Goal: Communication & Community: Answer question/provide support

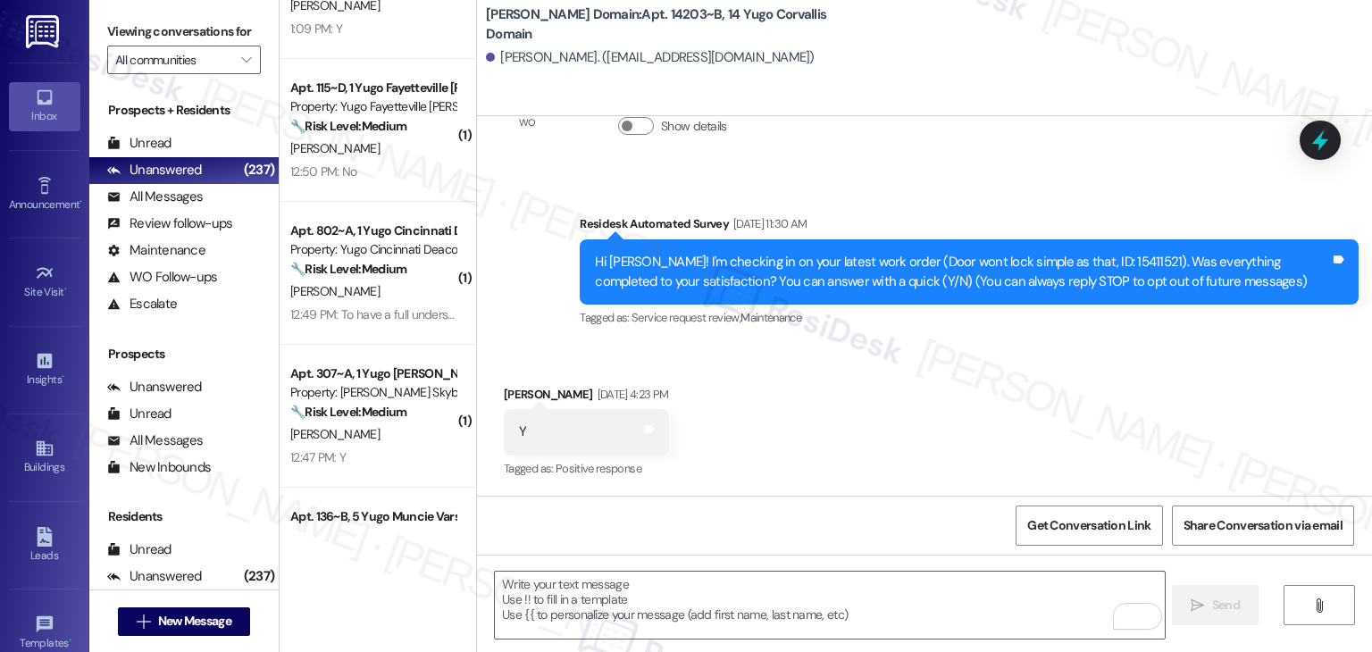
scroll to position [3579, 0]
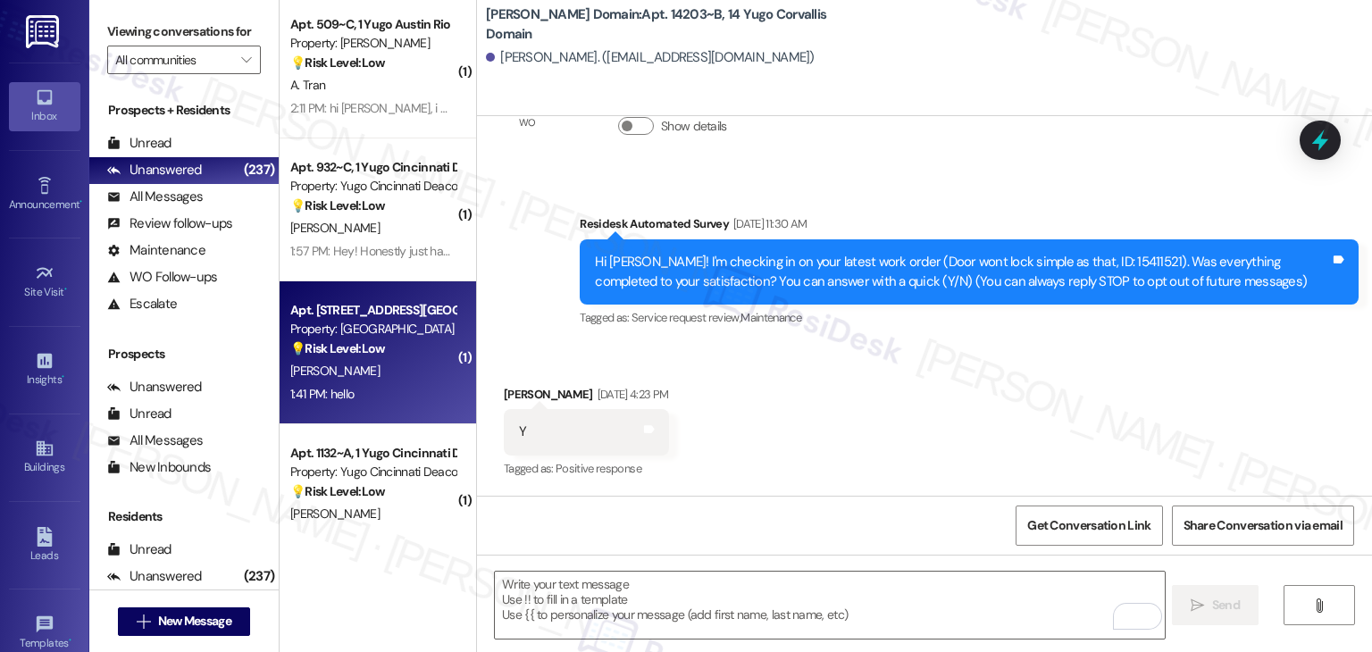
click at [373, 372] on div "[PERSON_NAME]" at bounding box center [373, 371] width 169 height 22
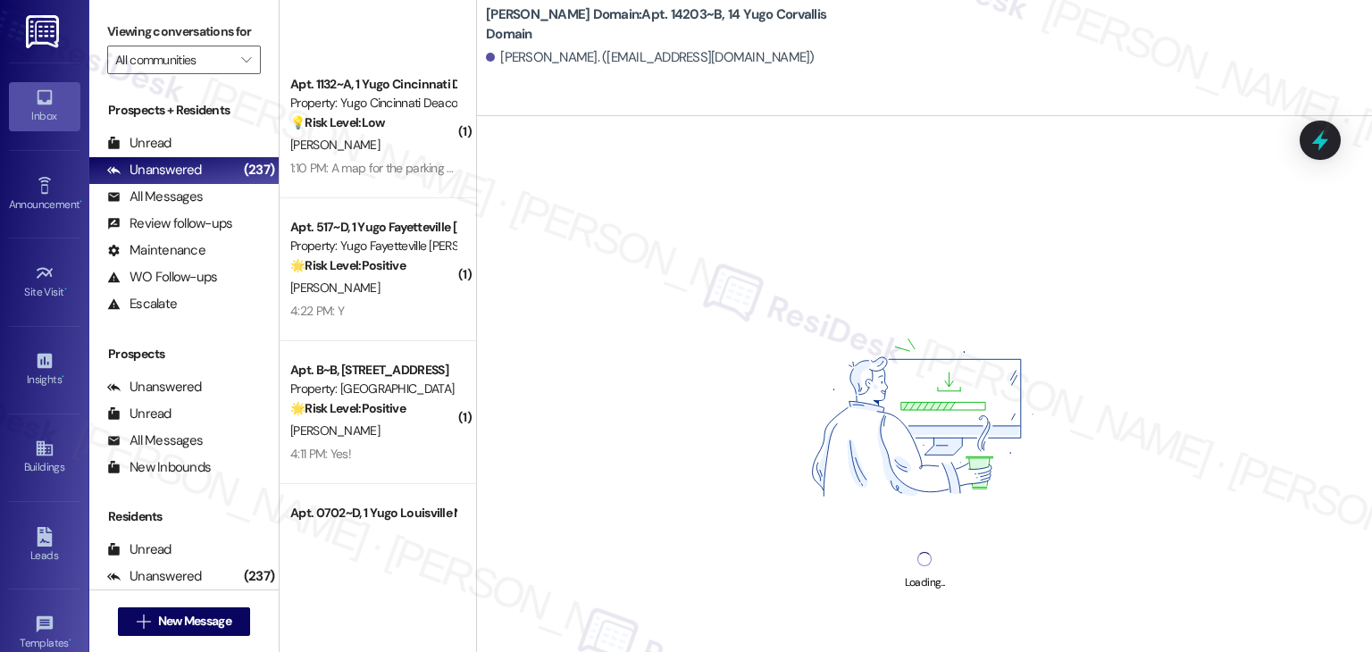
scroll to position [4204, 0]
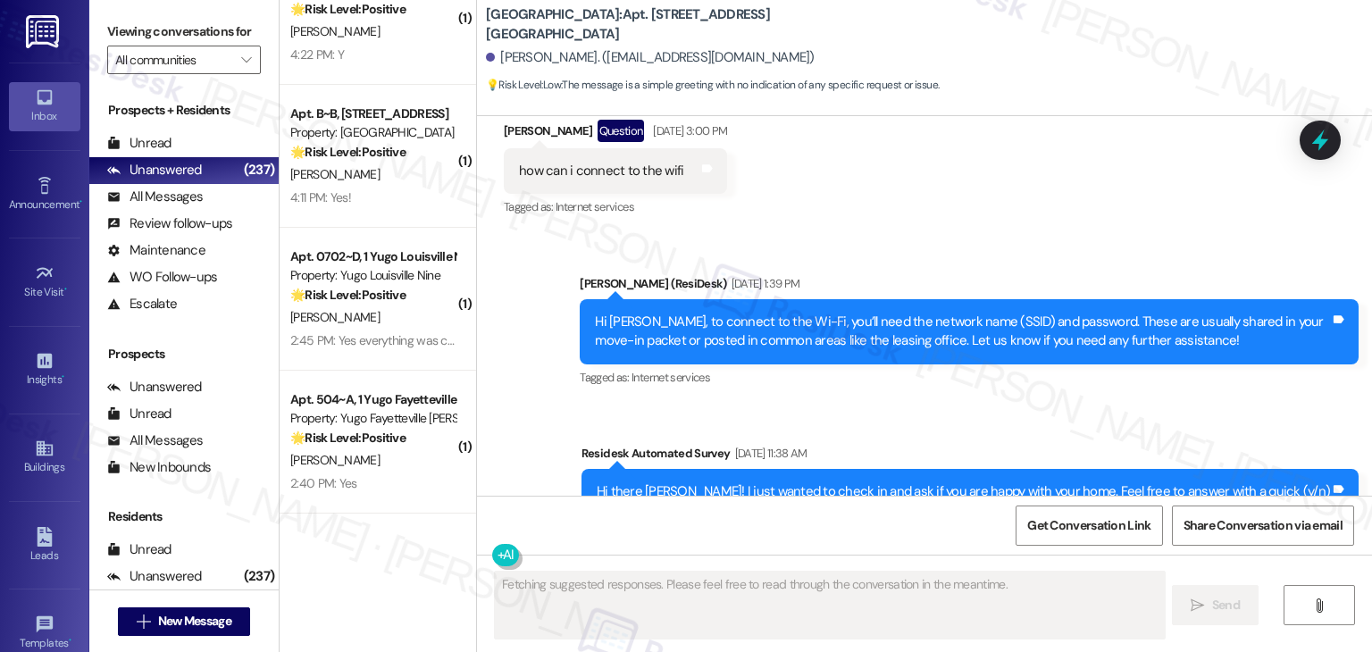
type textarea "Fetching suggested responses. Please feel free to read through the conversation…"
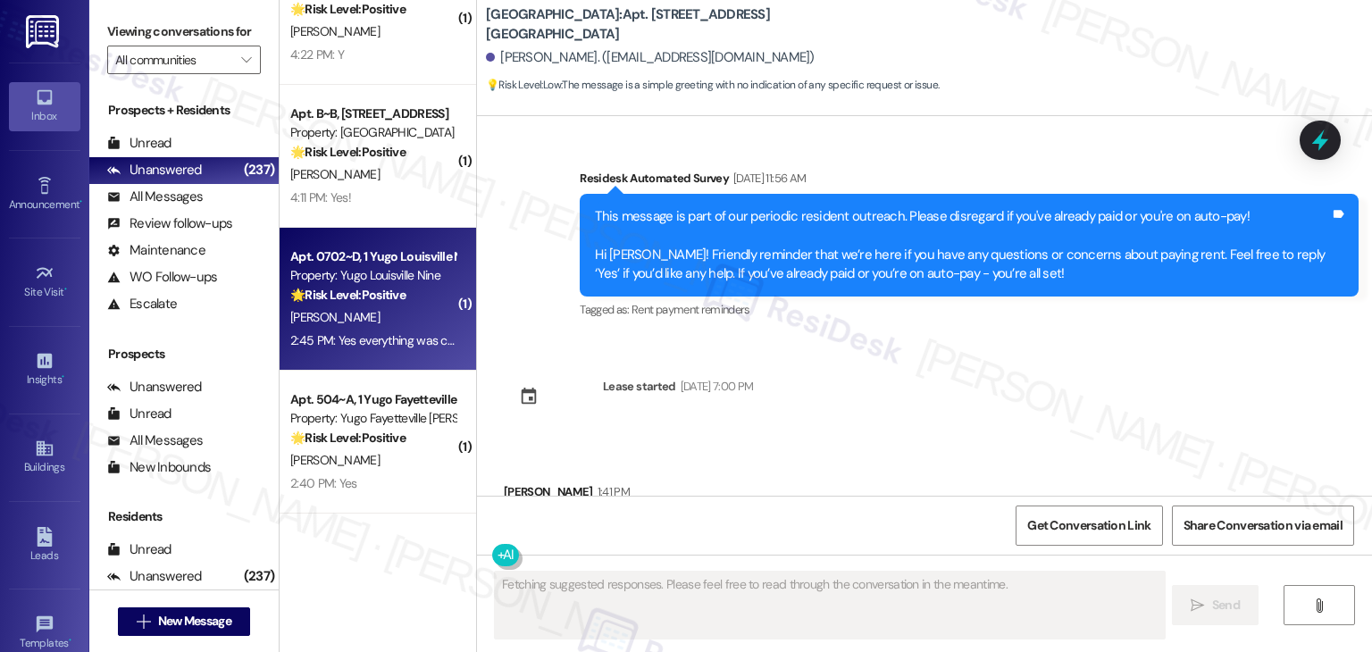
scroll to position [2505, 0]
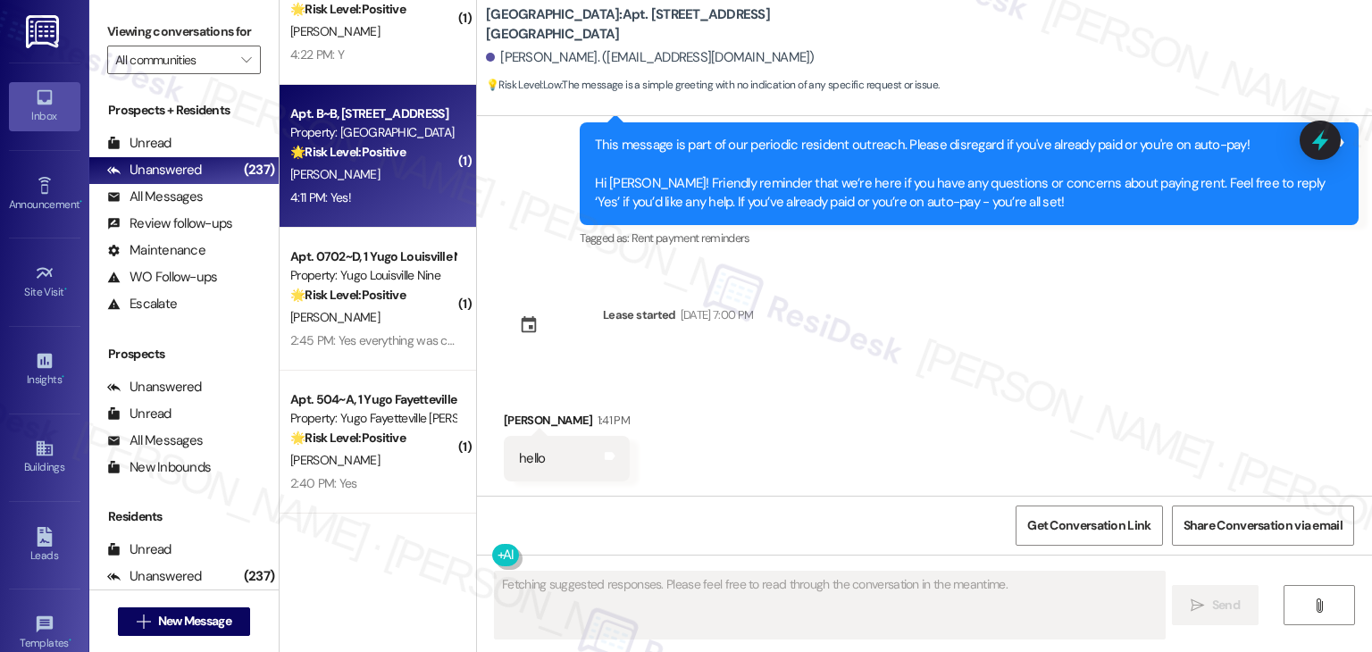
click at [367, 189] on div "4:11 PM: Yes! 4:11 PM: Yes!" at bounding box center [373, 198] width 169 height 22
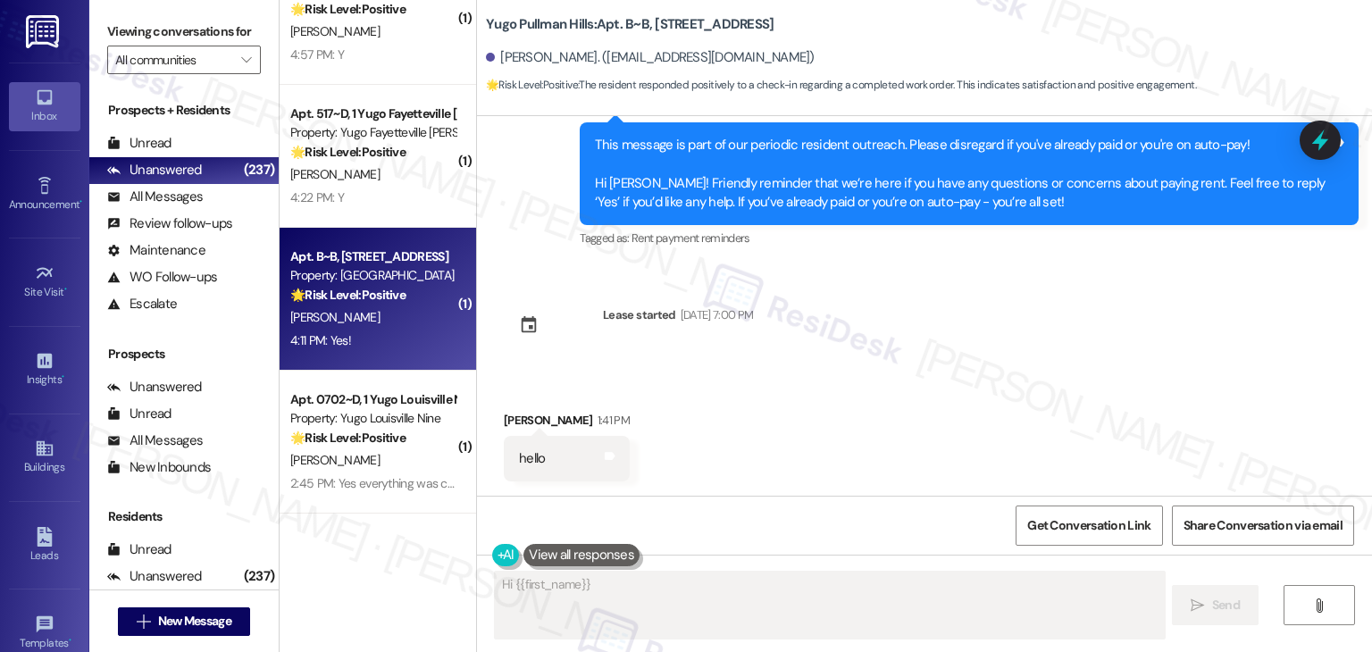
scroll to position [97, 0]
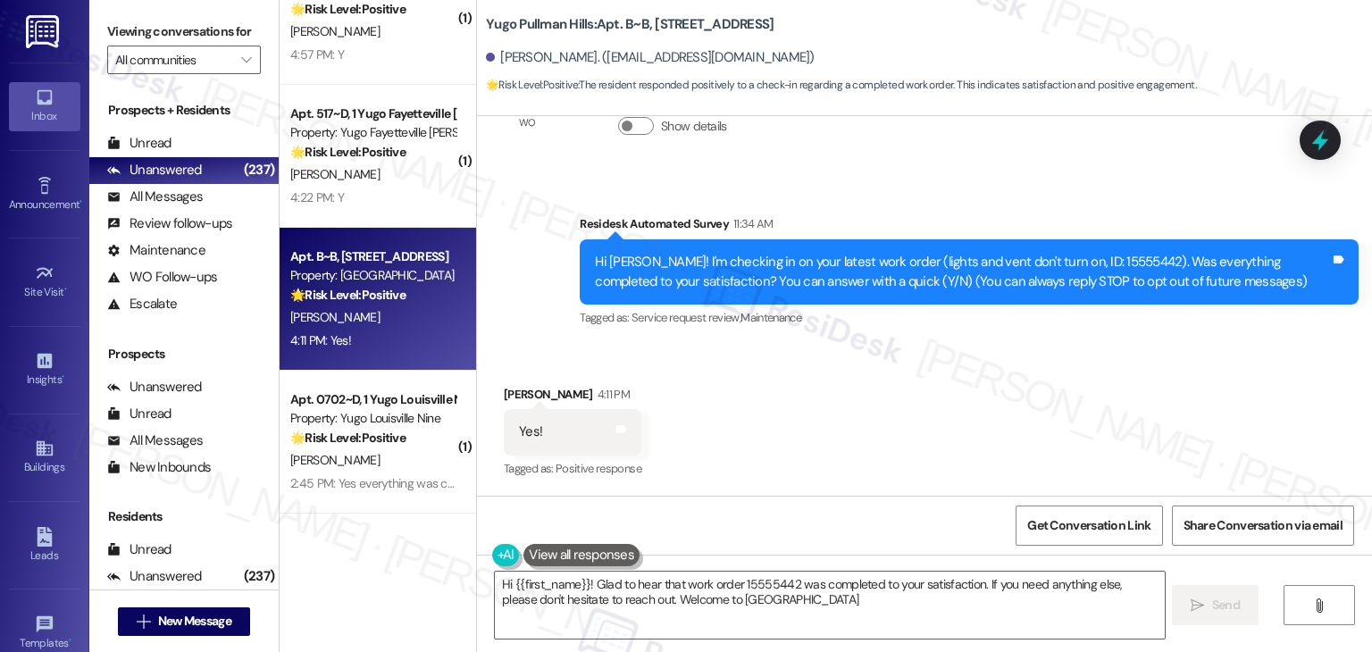
type textarea "Hi {{first_name}}! Glad to hear that work order 15555442 was completed to your …"
click at [836, 394] on div "Received via SMS [PERSON_NAME] 4:11 PM Yes! Tags and notes Tagged as: Positive …" at bounding box center [924, 420] width 895 height 151
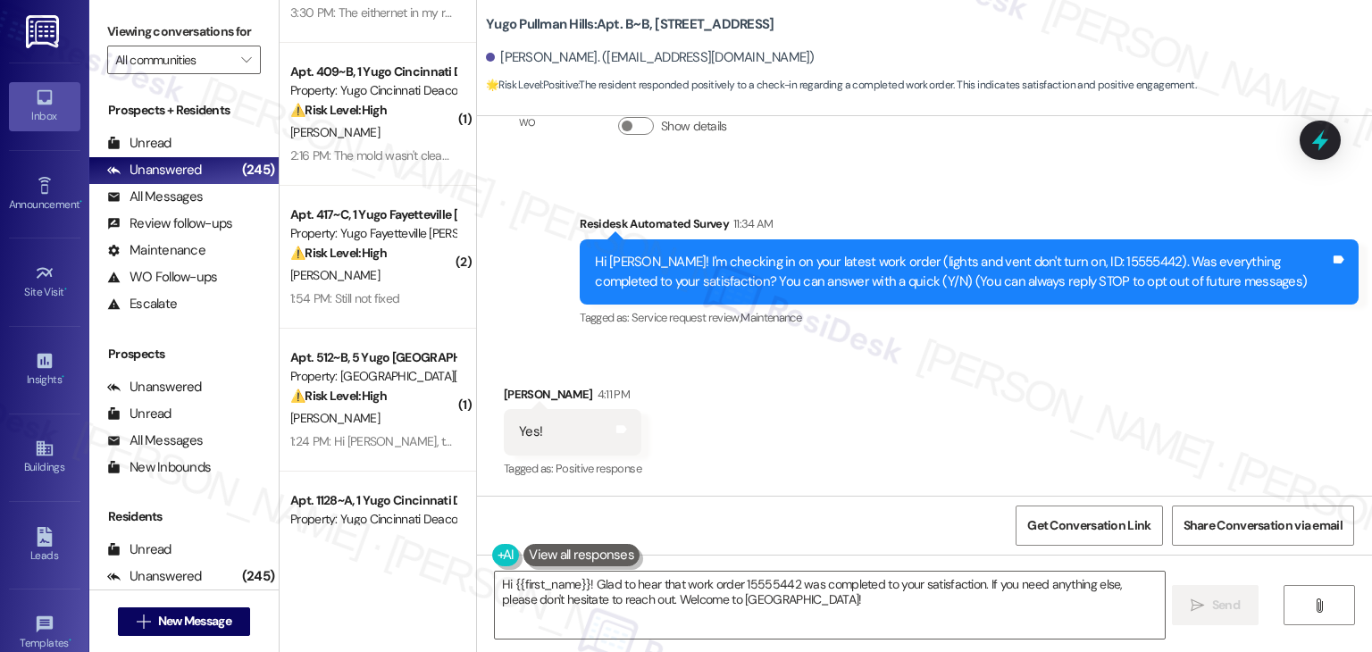
scroll to position [155, 0]
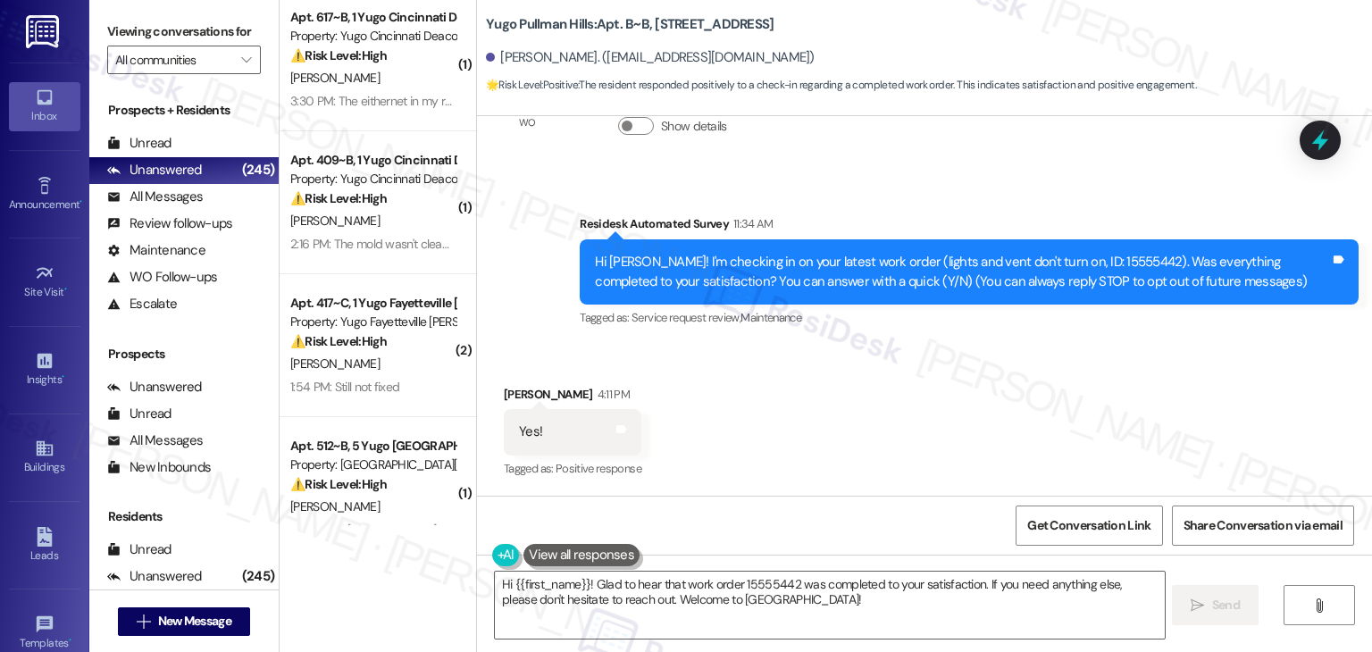
click at [751, 396] on div "Received via SMS [PERSON_NAME] 4:11 PM Yes! Tags and notes Tagged as: Positive …" at bounding box center [924, 420] width 895 height 151
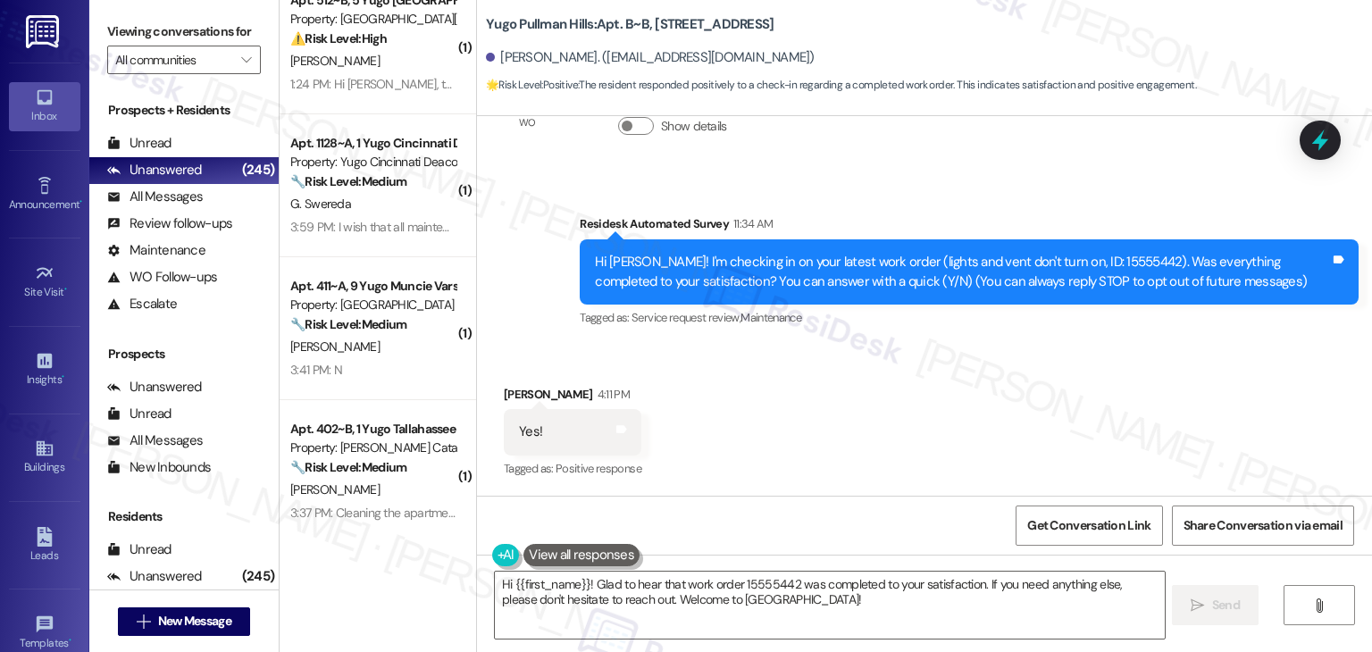
scroll to position [691, 0]
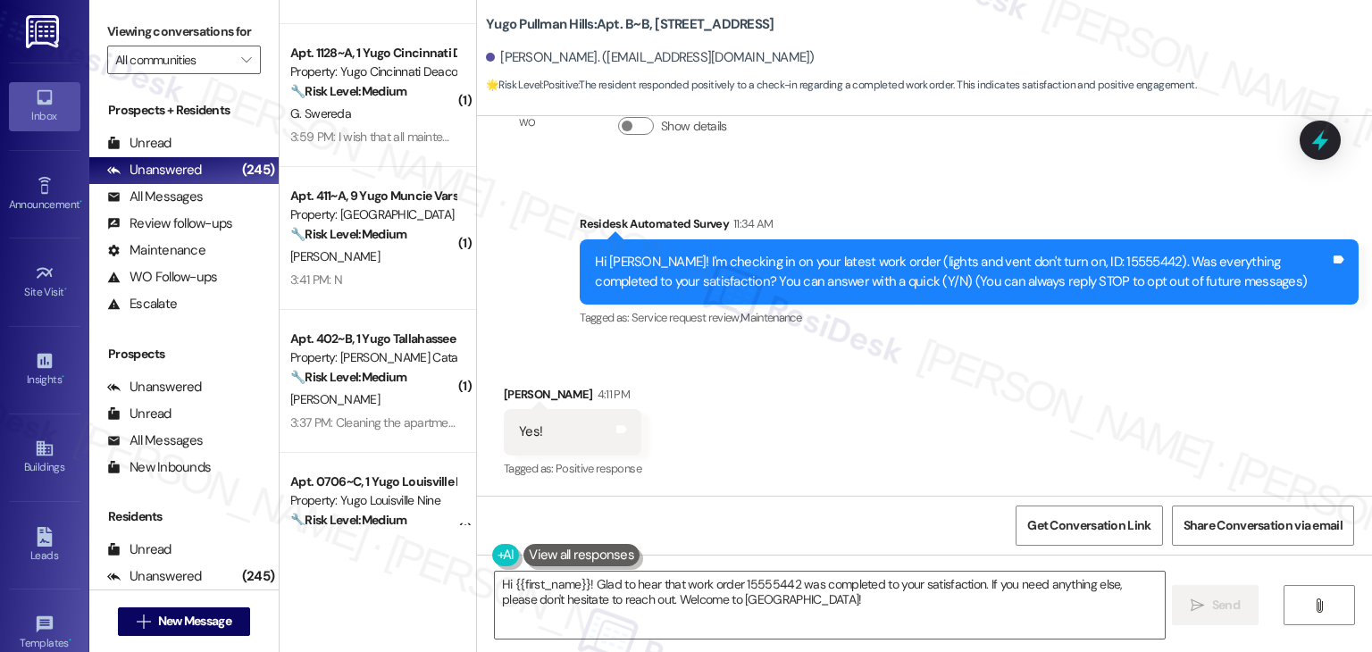
click at [366, 403] on div "[PERSON_NAME]" at bounding box center [373, 400] width 169 height 22
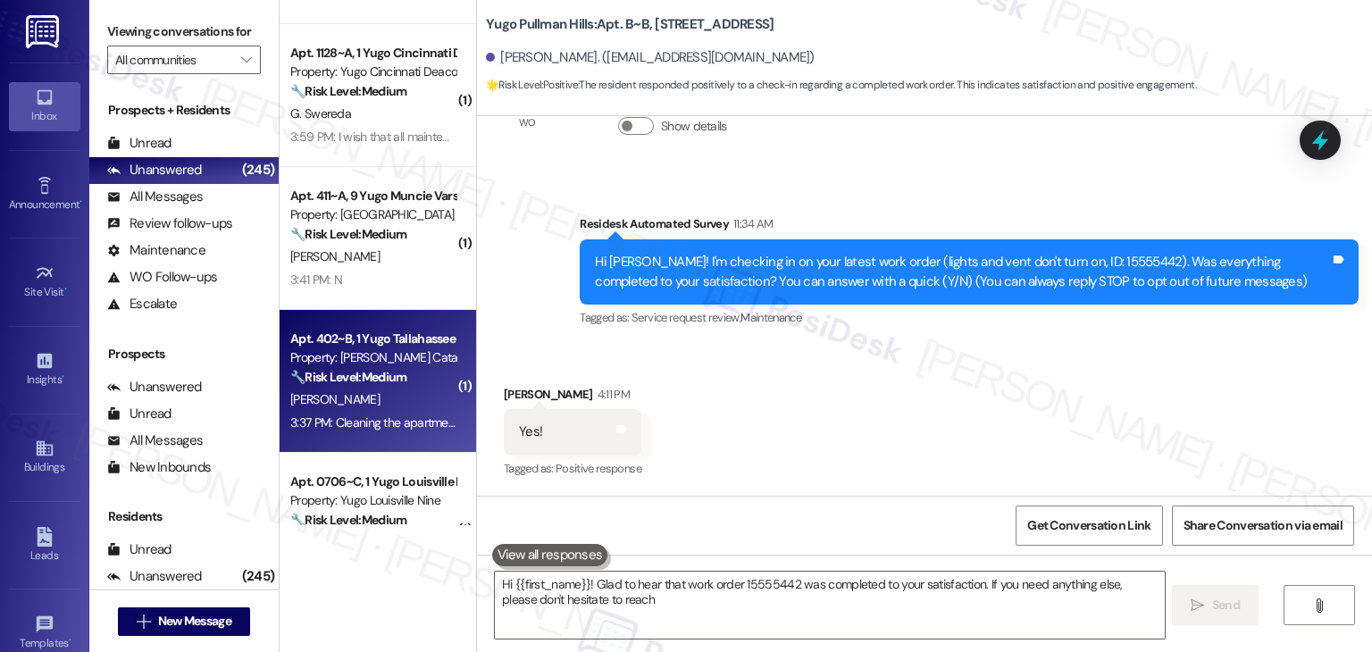
type textarea "Hi {{first_name}}! Glad to hear that work order 15555442 was completed to your …"
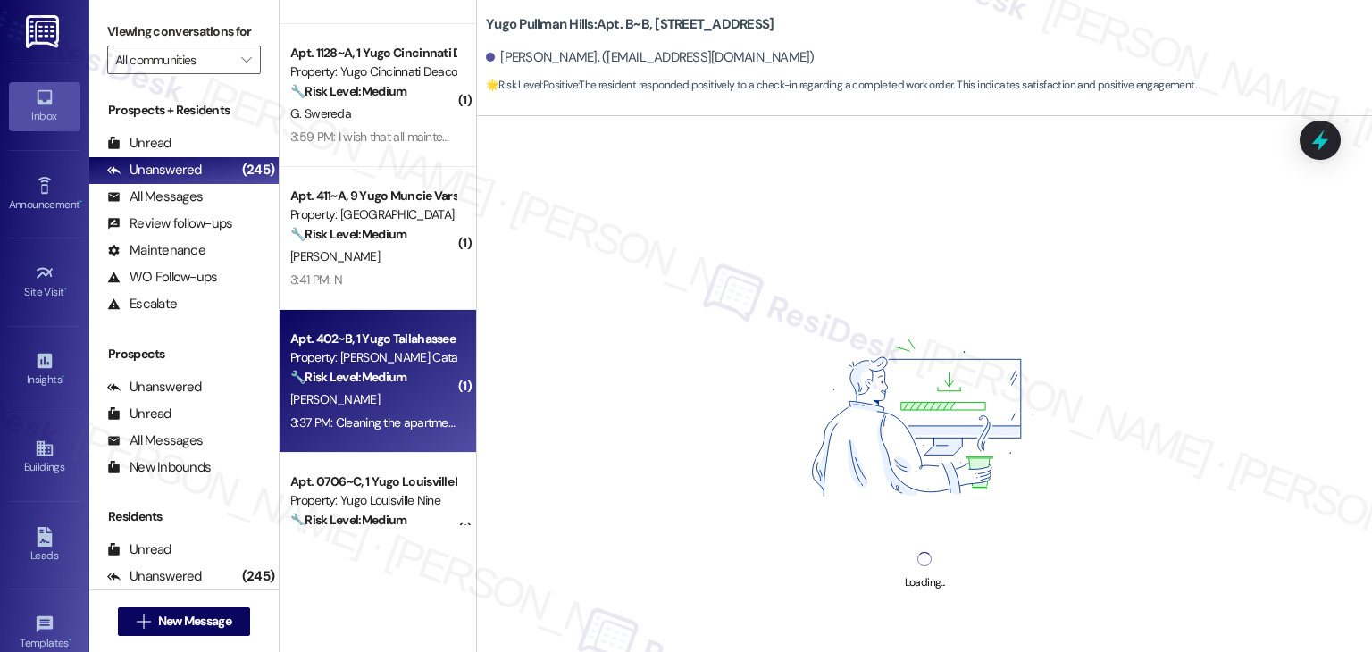
scroll to position [1227, 0]
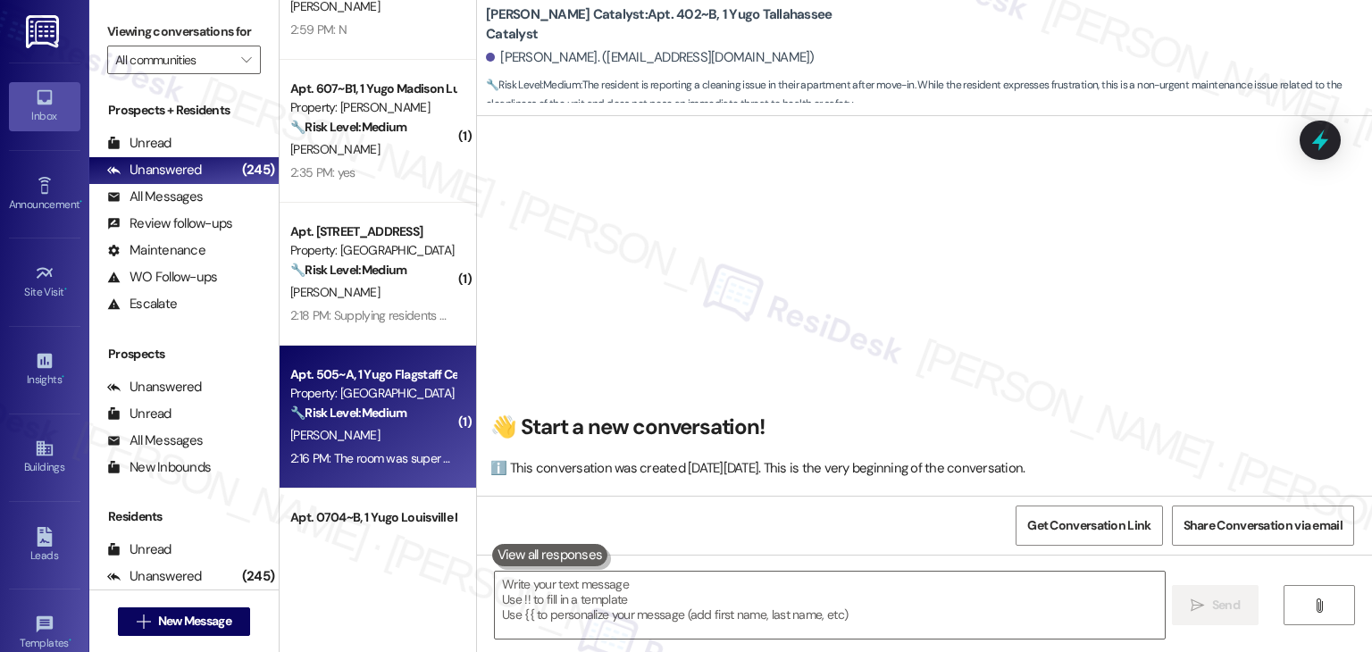
type textarea "Hi"
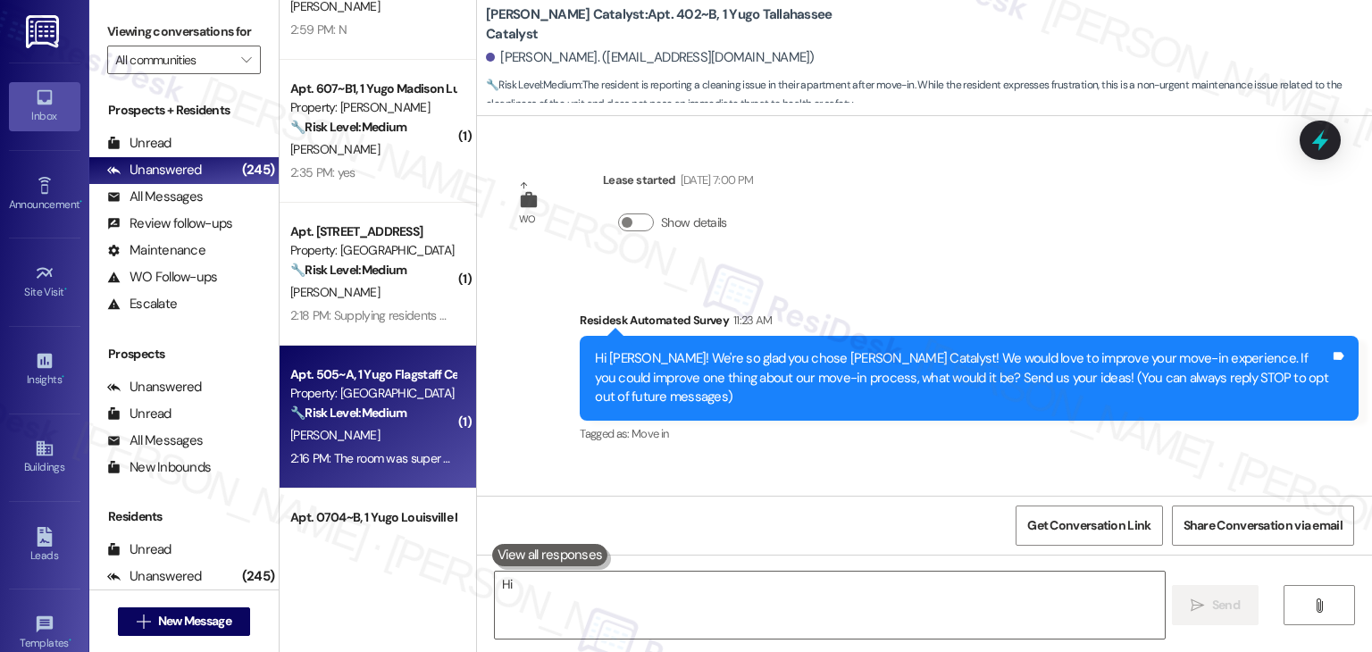
scroll to position [114, 0]
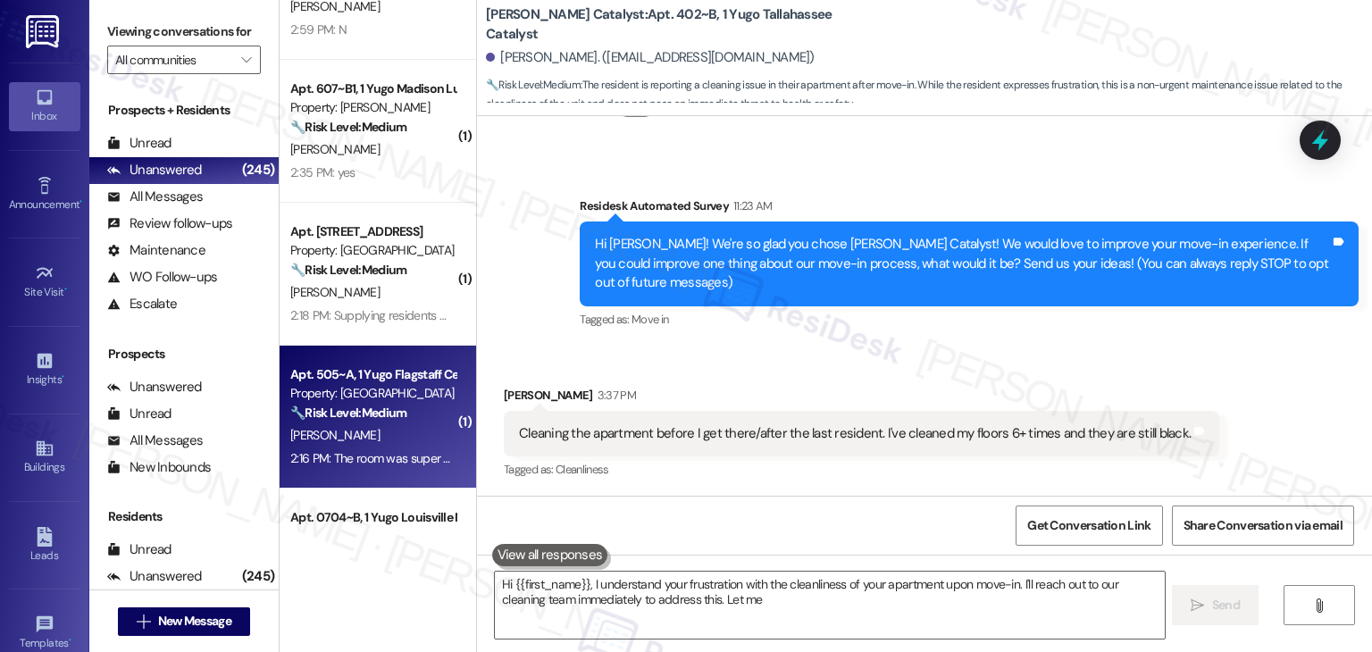
type textarea "Hi {{first_name}}, I understand your frustration with the cleanliness of your a…"
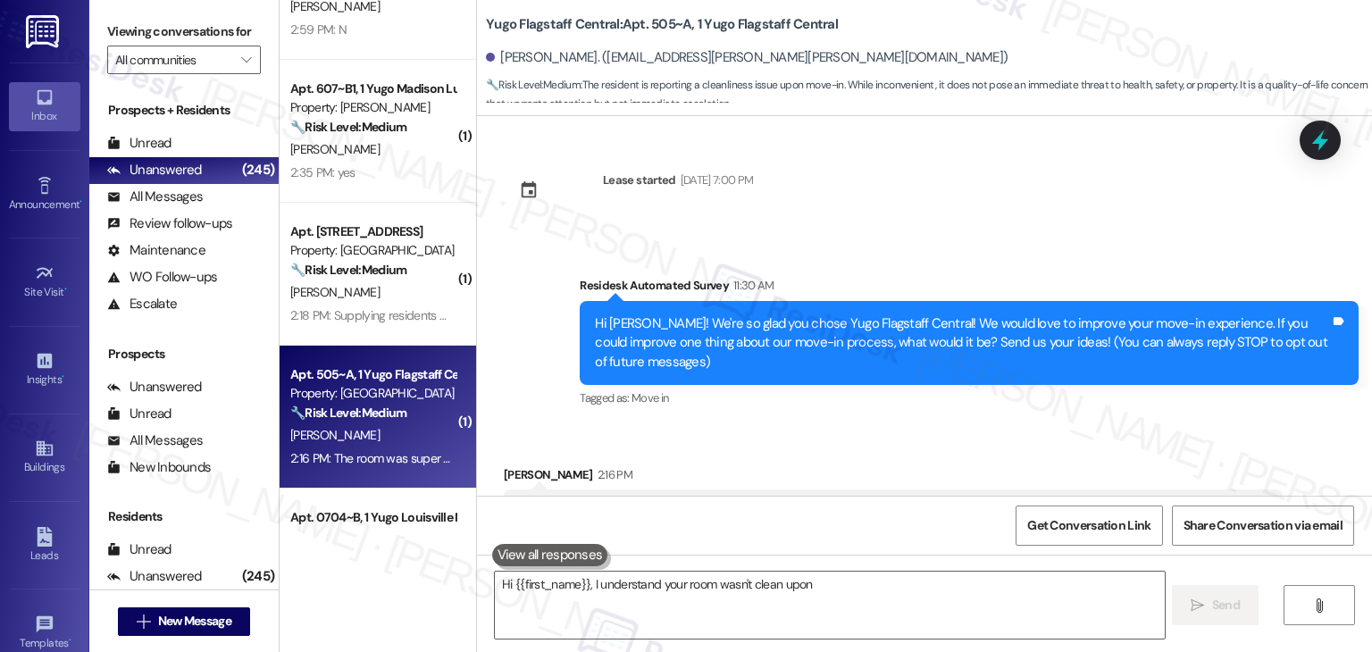
scroll to position [80, 0]
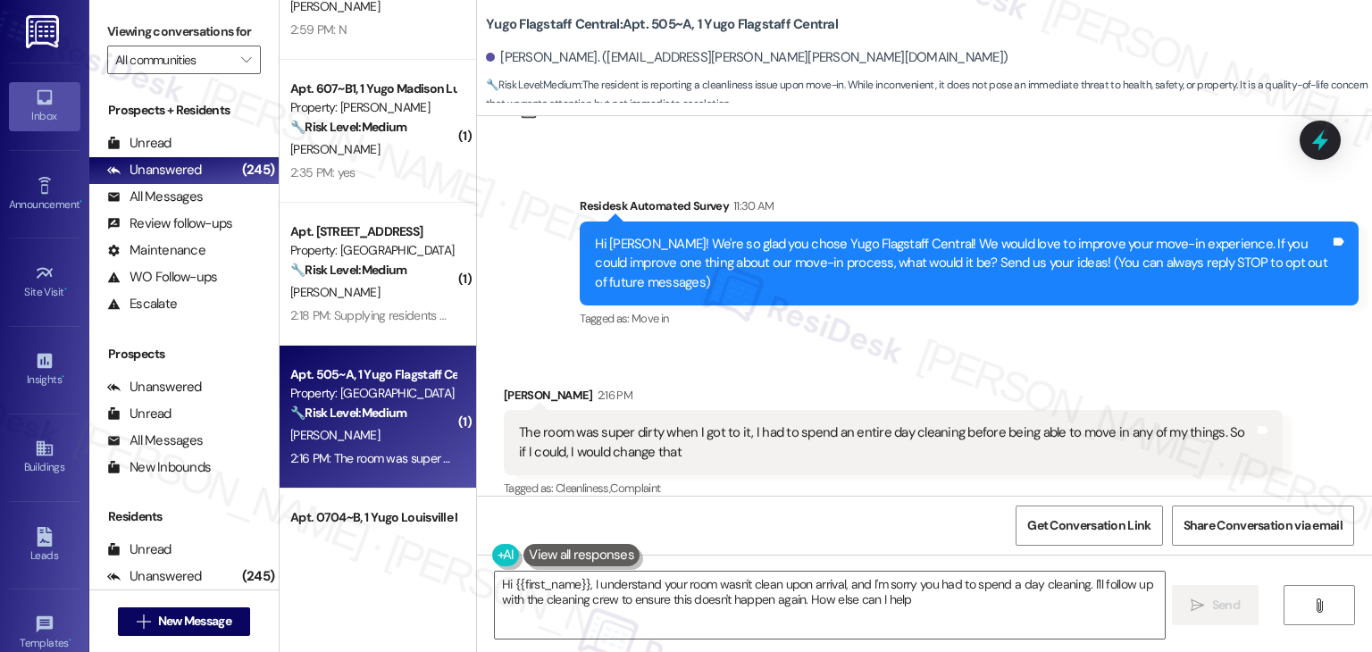
type textarea "Hi {{first_name}}, I understand your room wasn't clean upon arrival, and I'm so…"
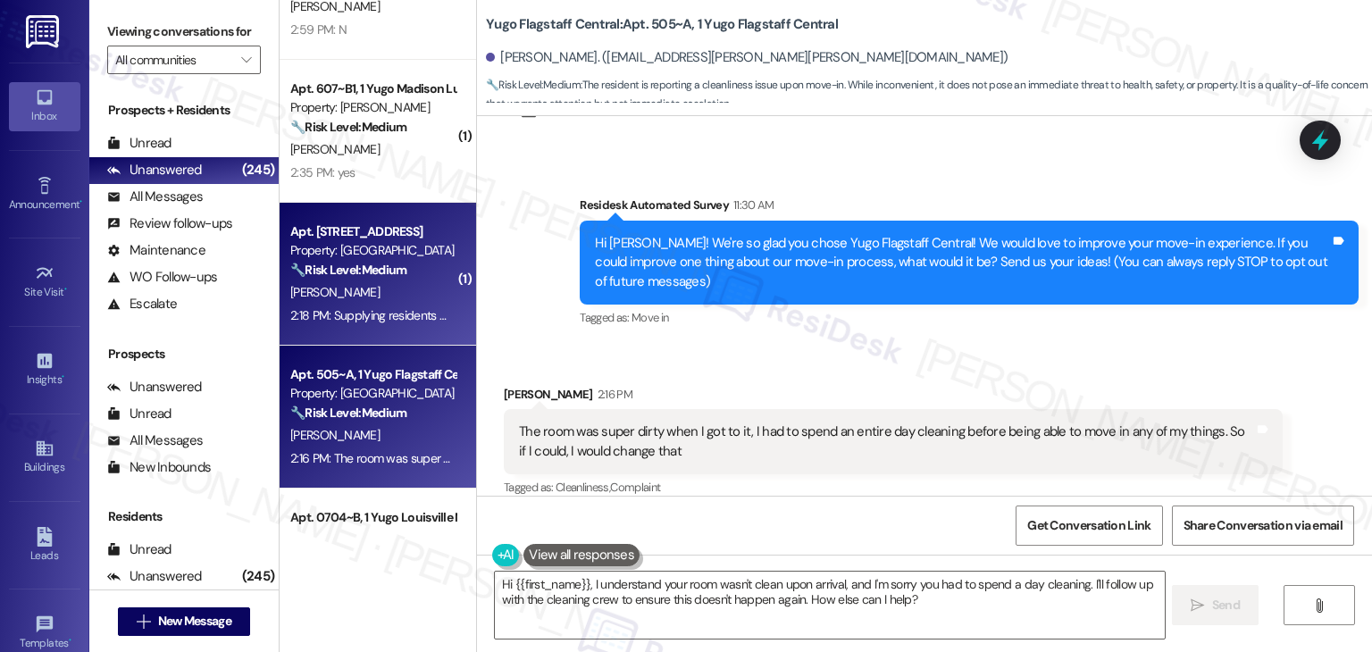
click at [341, 307] on div "2:18 PM: Supplying residents with shopping carts or some sort of vehicle to mov…" at bounding box center [869, 315] width 1159 height 16
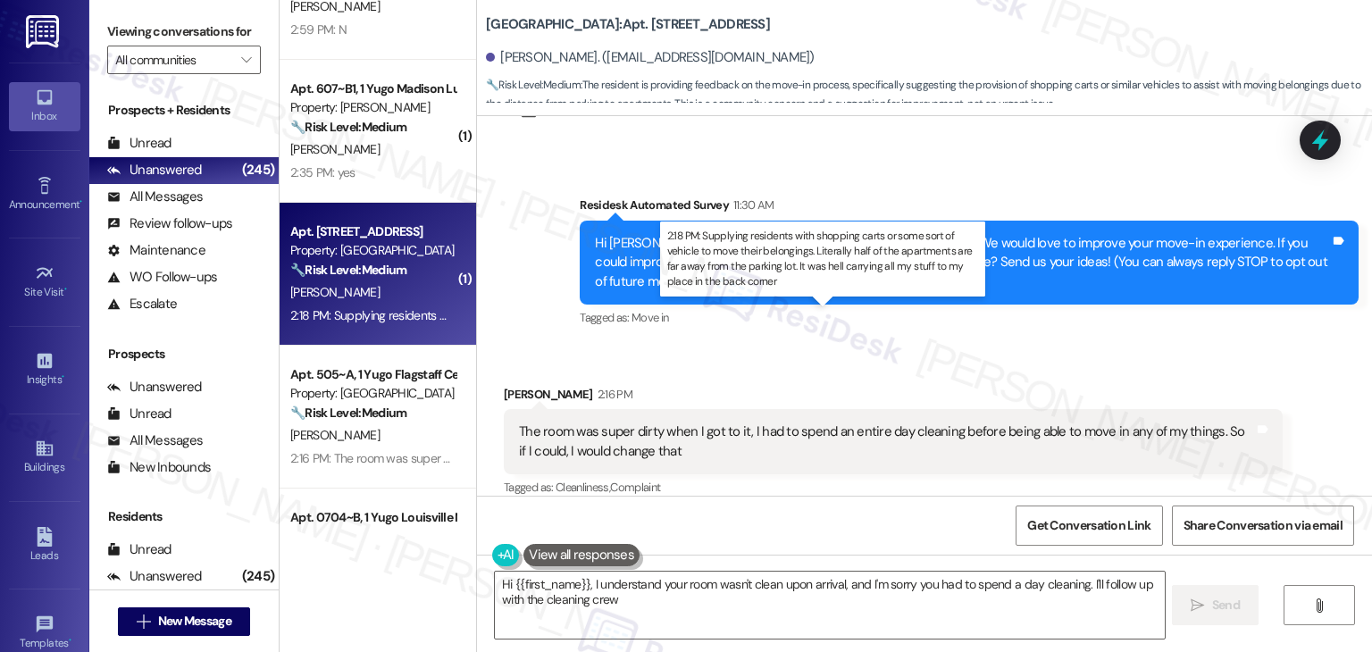
scroll to position [80, 0]
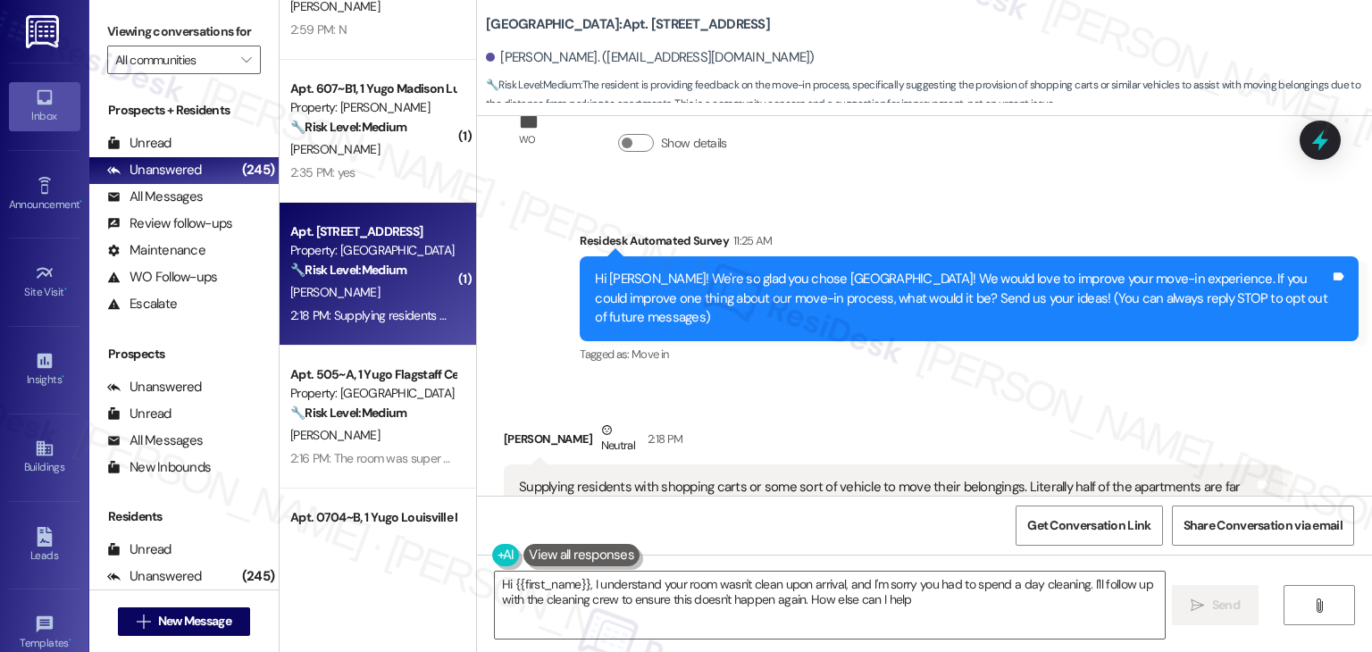
type textarea "Hi {{first_name}}, I understand your room wasn't clean upon arrival, and I'm so…"
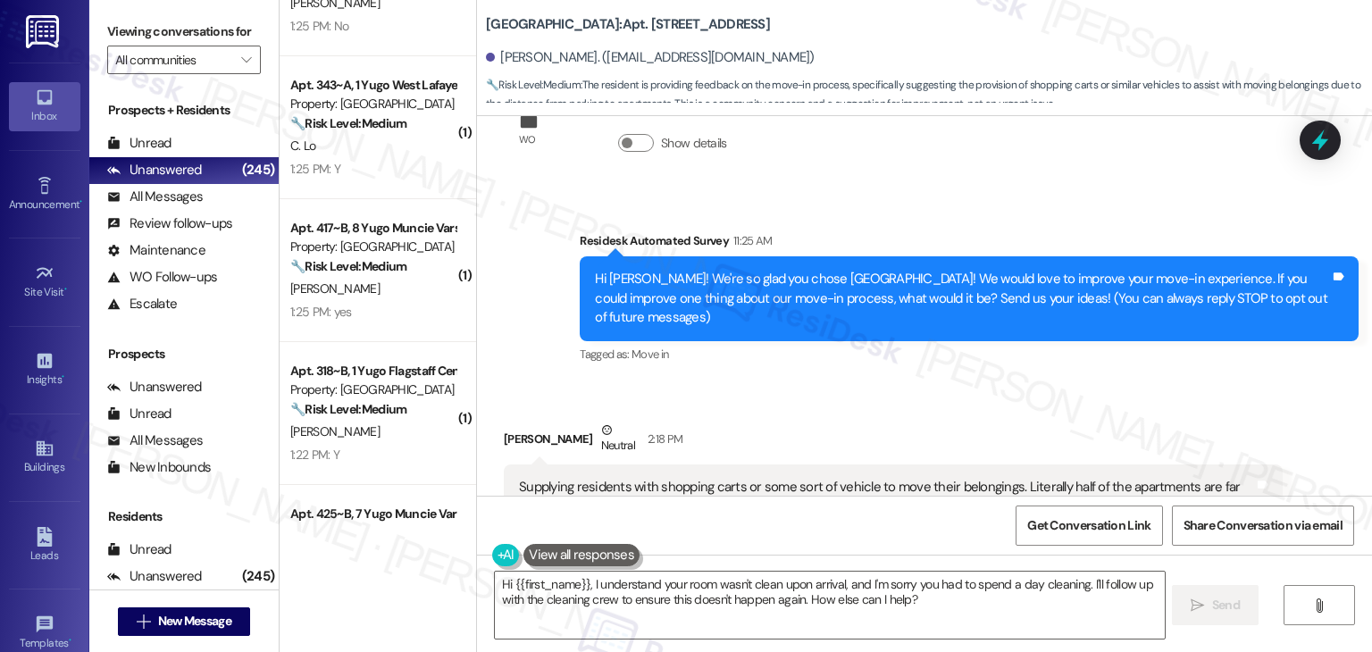
scroll to position [2120, 0]
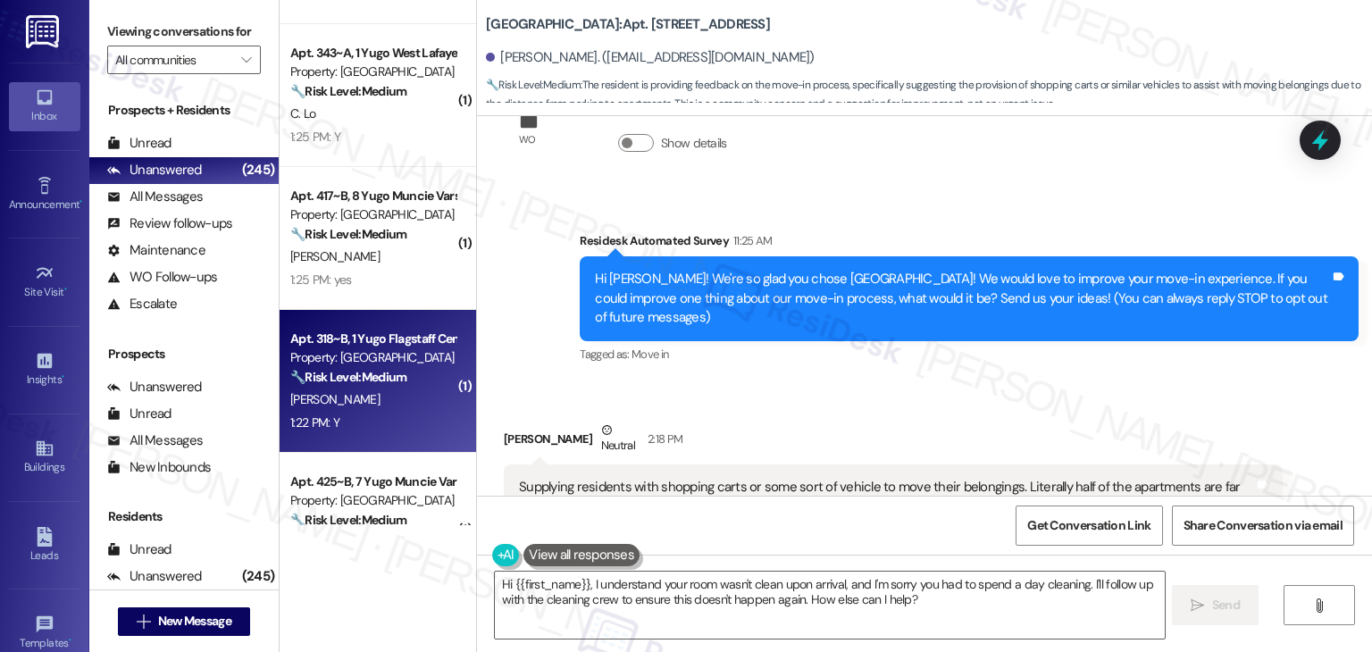
click at [354, 424] on div "1:22 PM: Y 1:22 PM: Y" at bounding box center [373, 423] width 169 height 22
type textarea "Hi {{first_name}}! Thanks for the feedback. We appreciate your suggestion to pr…"
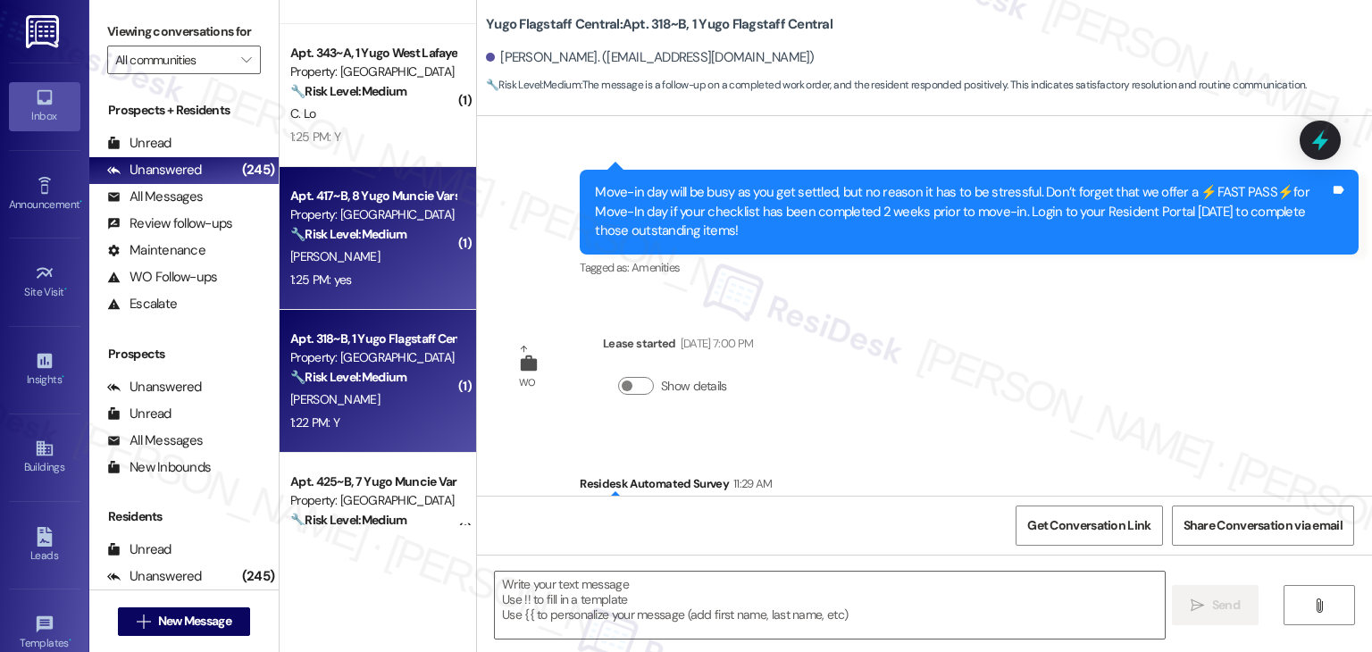
scroll to position [575, 0]
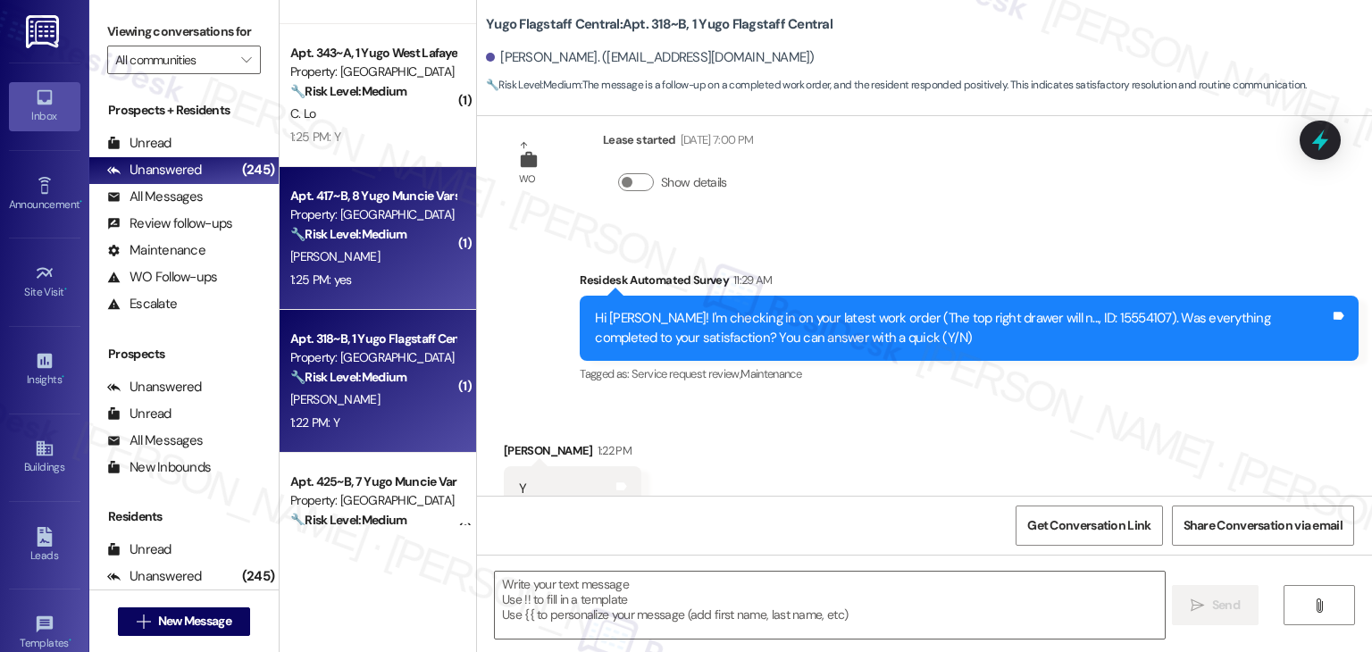
type textarea "Fetching suggested responses. Please feel free to read through the conversation…"
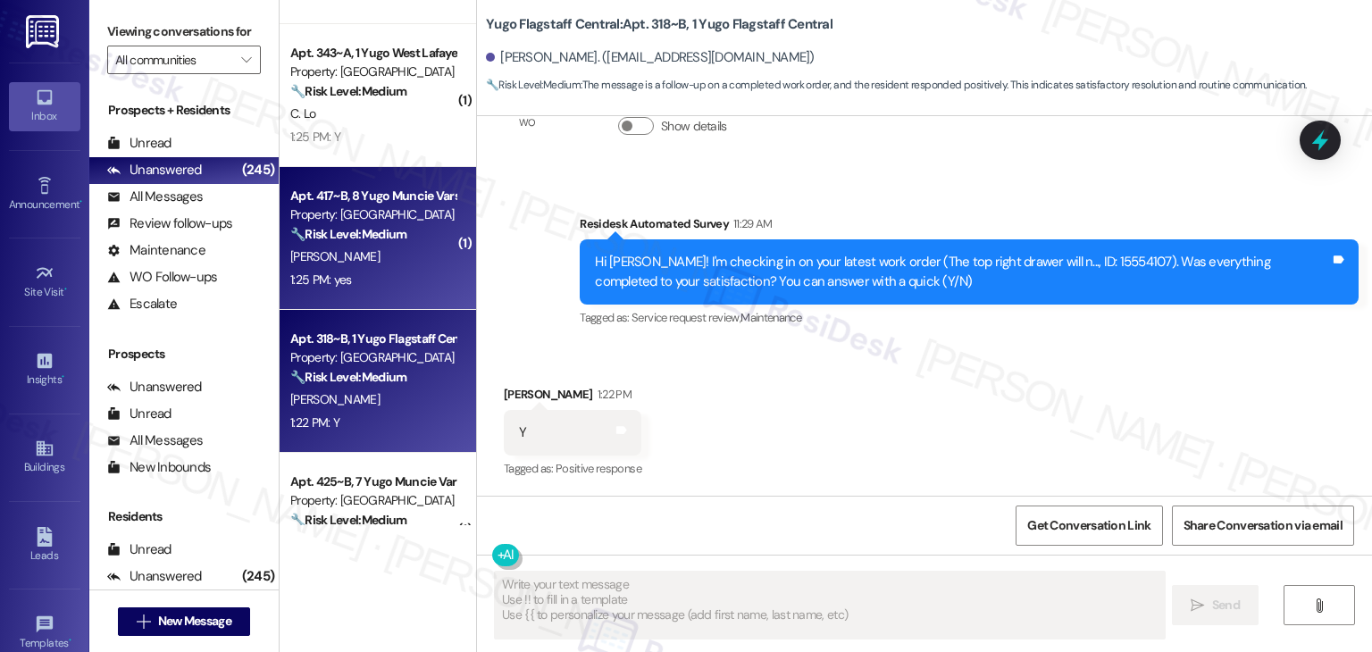
click at [377, 269] on div "1:25 PM: yes 1:25 PM: yes" at bounding box center [373, 280] width 169 height 22
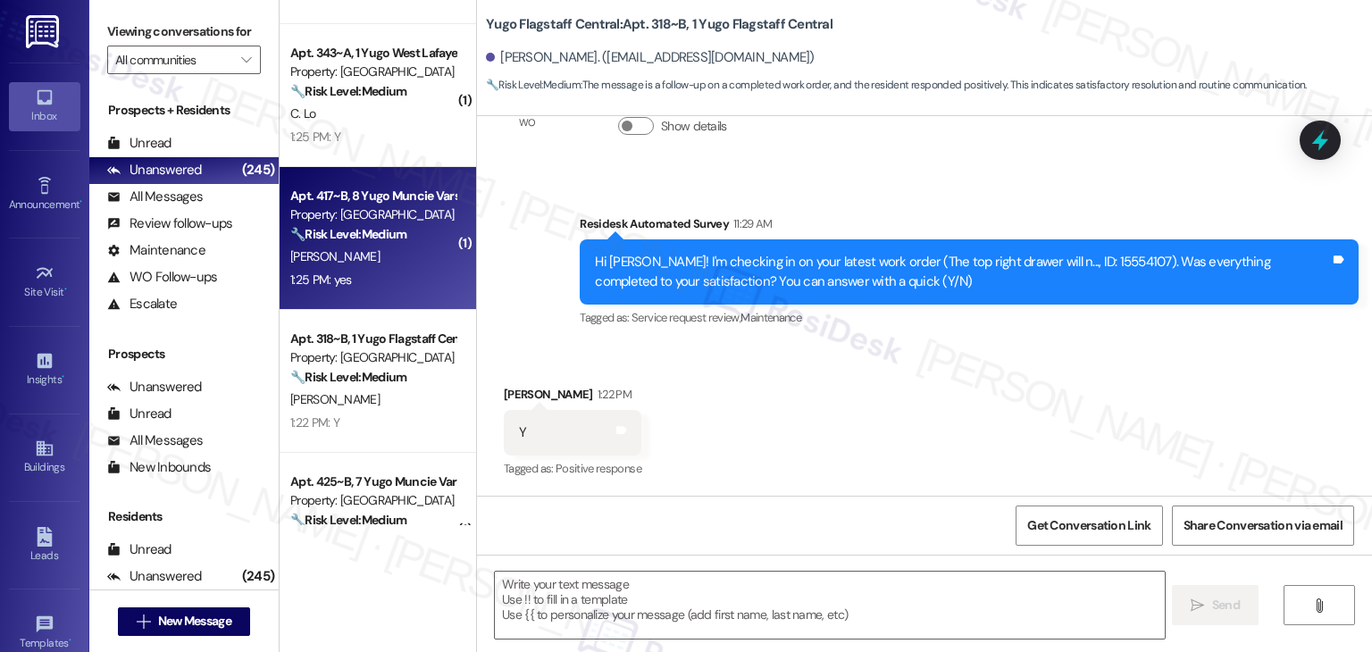
type textarea "Fetching suggested responses. Please feel free to read through the conversation…"
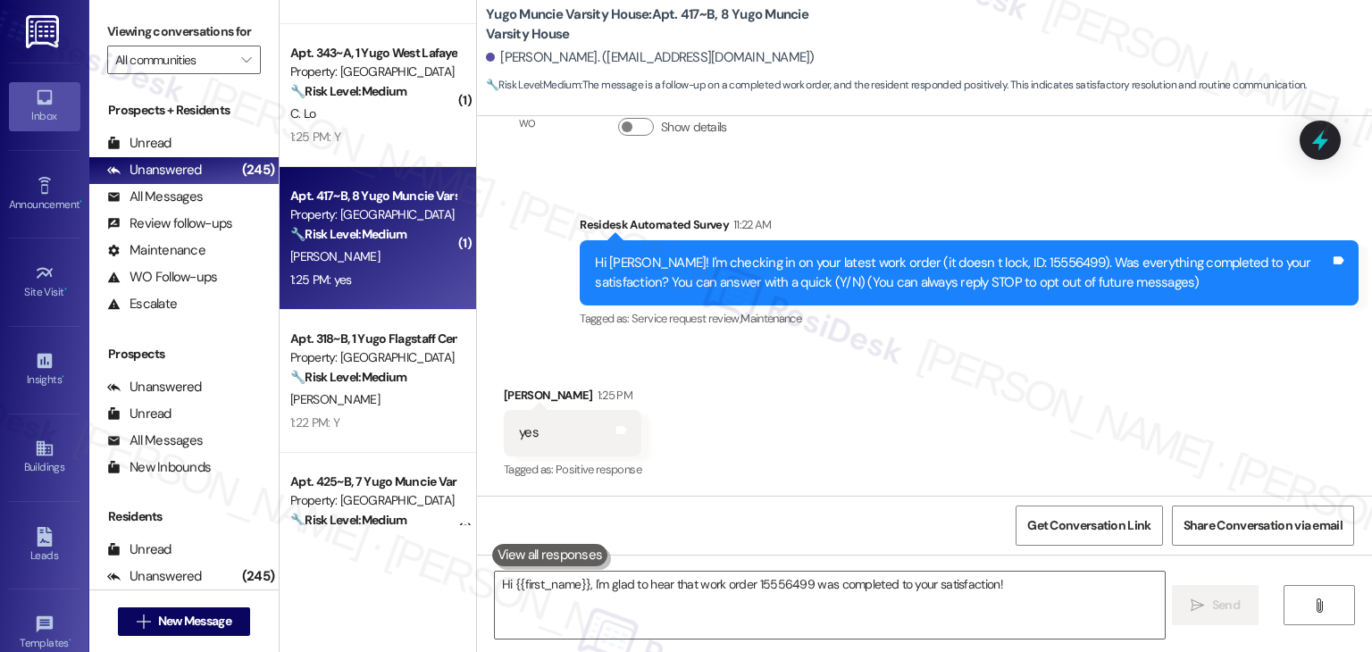
scroll to position [97, 0]
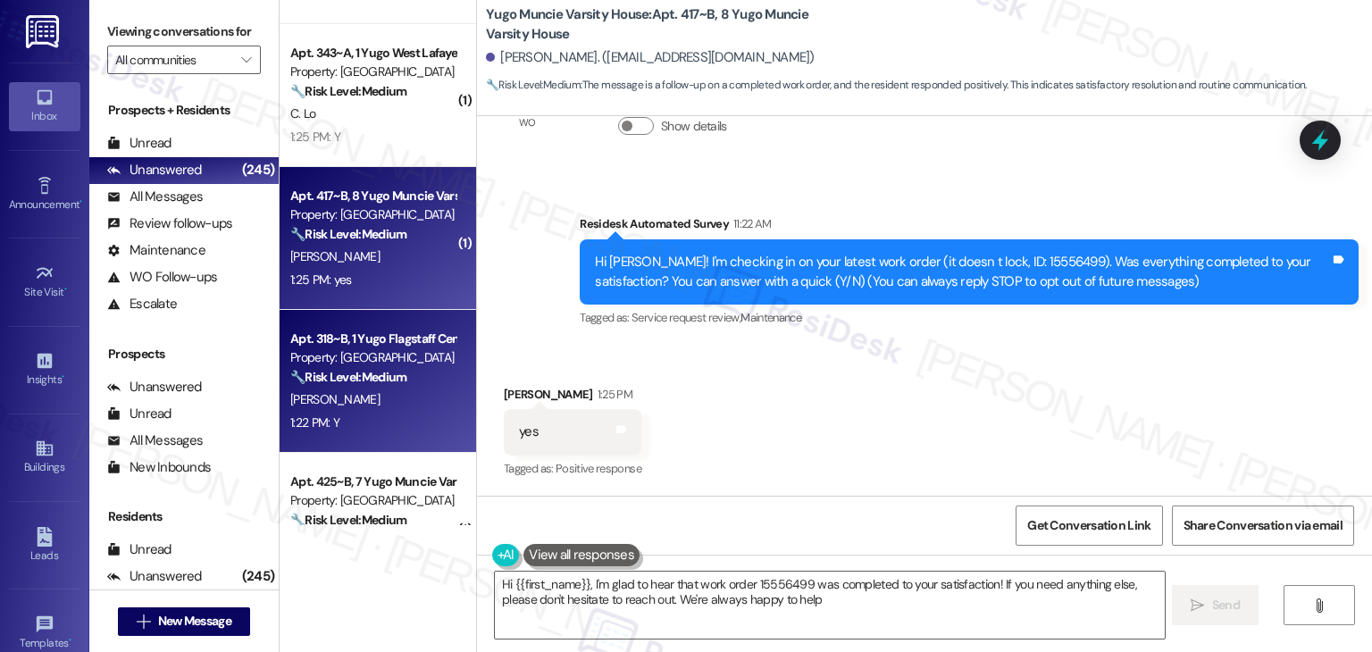
type textarea "Hi {{first_name}}, I'm glad to hear that work order 15556499 was completed to y…"
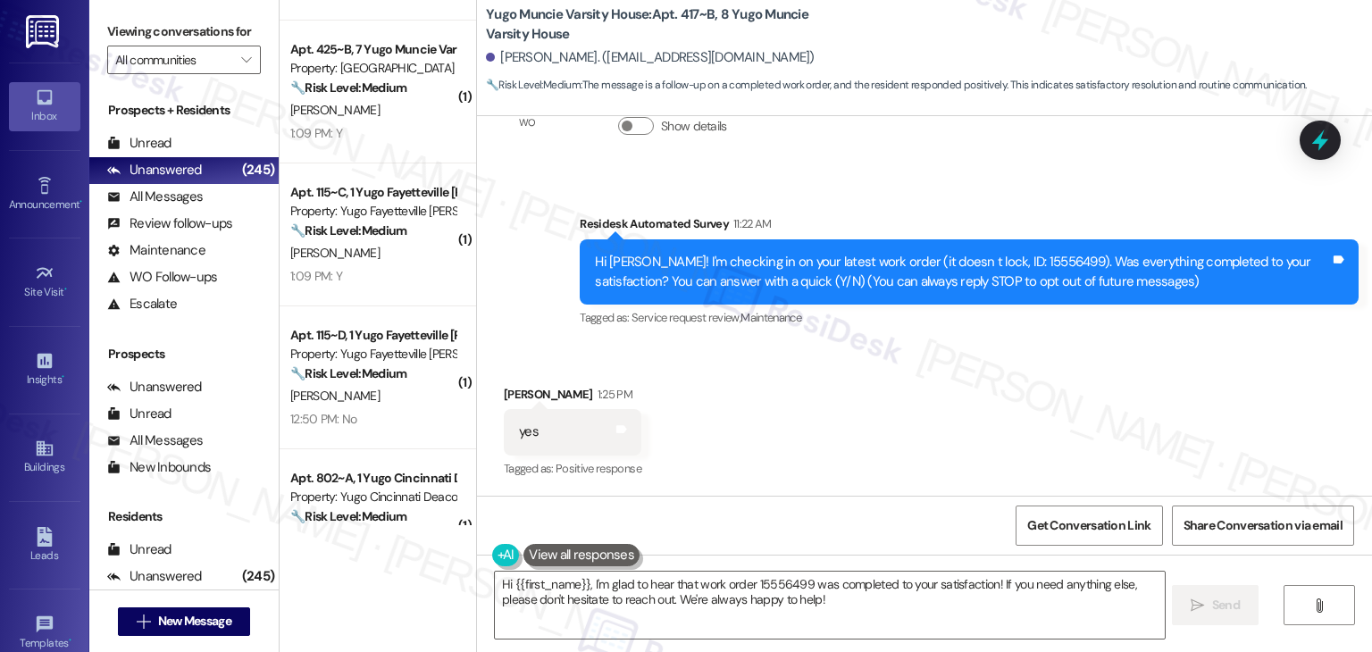
scroll to position [2567, 0]
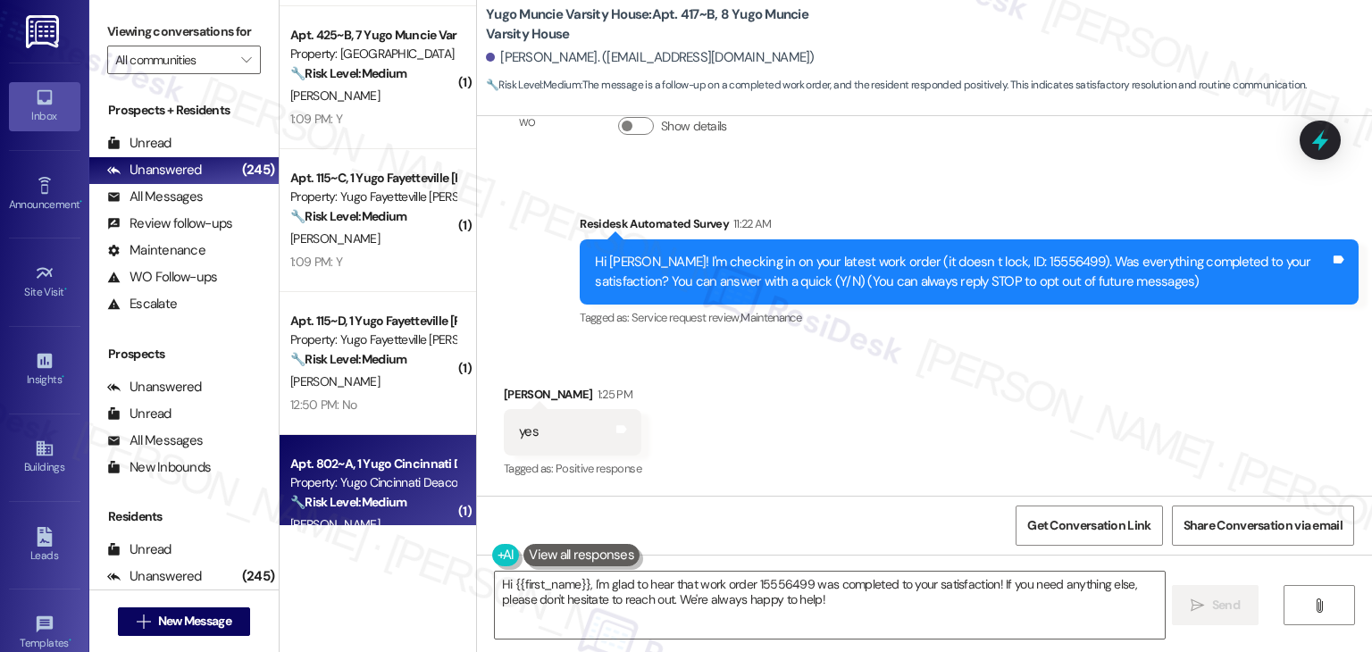
click at [365, 455] on div "Apt. 802~A, 1 Yugo Cincinnati Deacon" at bounding box center [372, 464] width 165 height 19
type textarea "Hi {{first_name}}, I'm glad to hear that work order 15556499 was completed to y…"
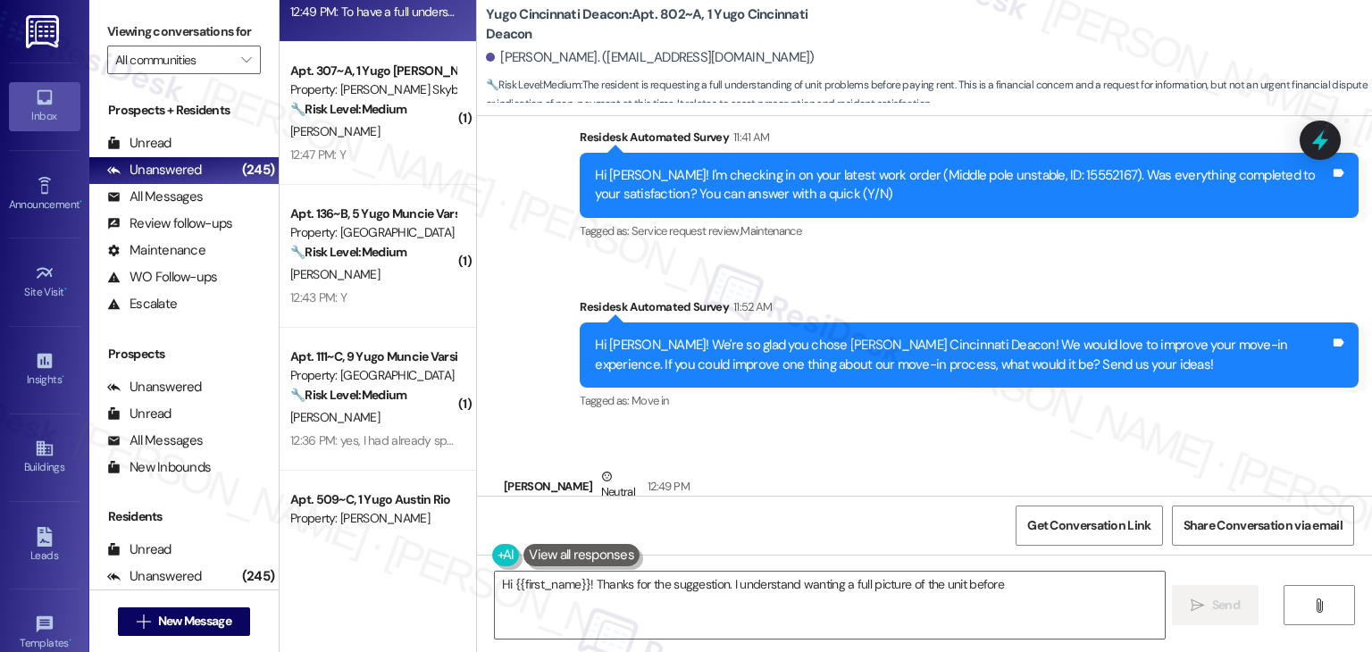
scroll to position [744, 0]
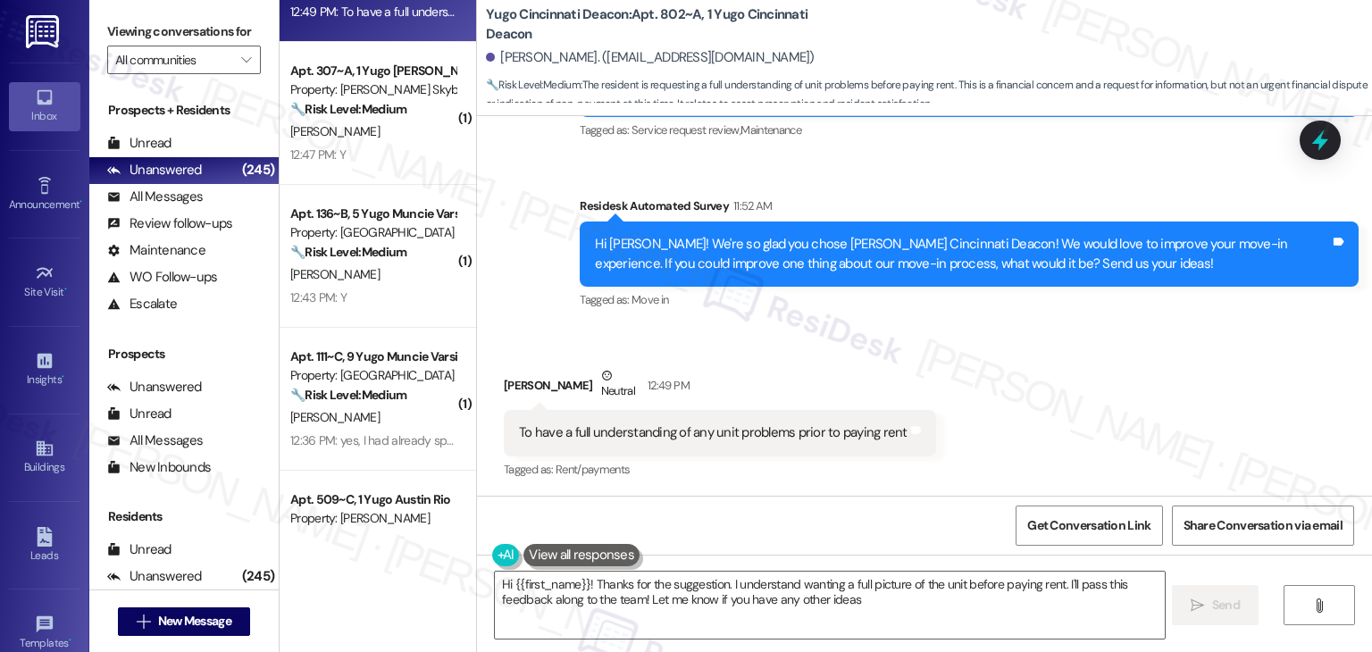
type textarea "Hi {{first_name}}! Thanks for the suggestion. I understand wanting a full pictu…"
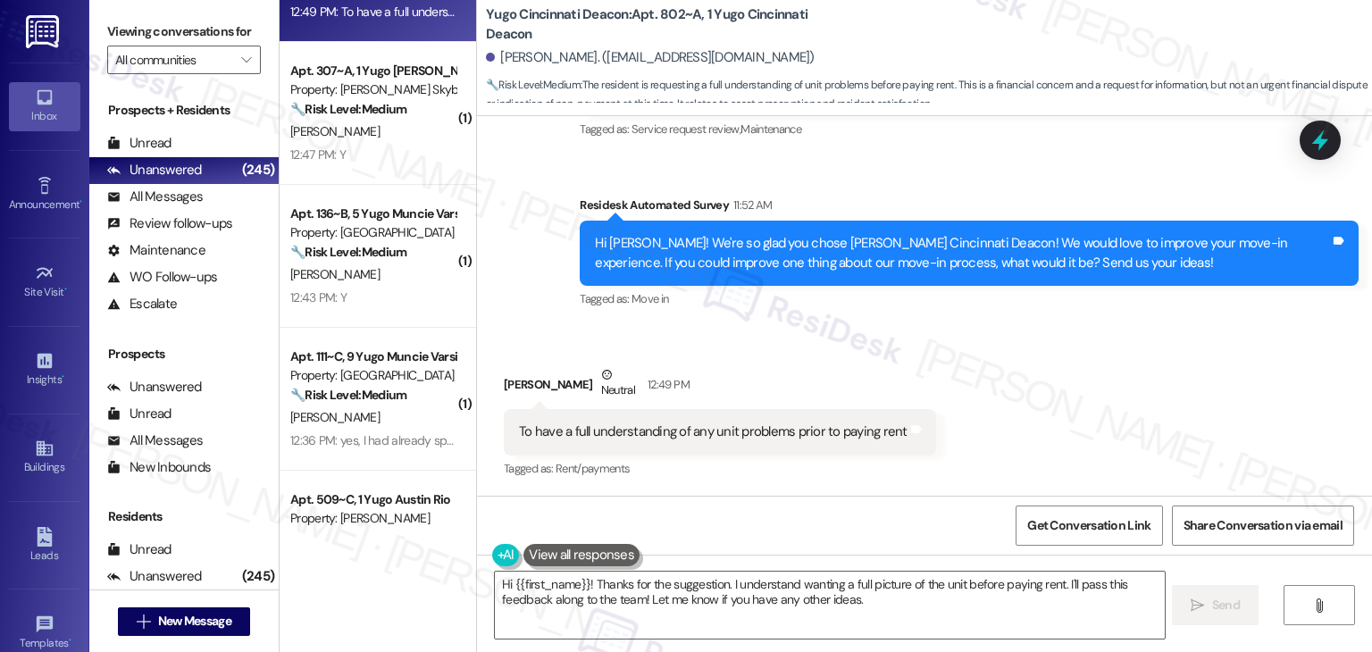
click at [994, 375] on div "Received via SMS [PERSON_NAME] Neutral 12:49 PM To have a full understanding of…" at bounding box center [924, 410] width 895 height 170
click at [851, 256] on div "Hi [PERSON_NAME]! We're so glad you chose [PERSON_NAME] Cincinnati Deacon! We w…" at bounding box center [962, 253] width 735 height 38
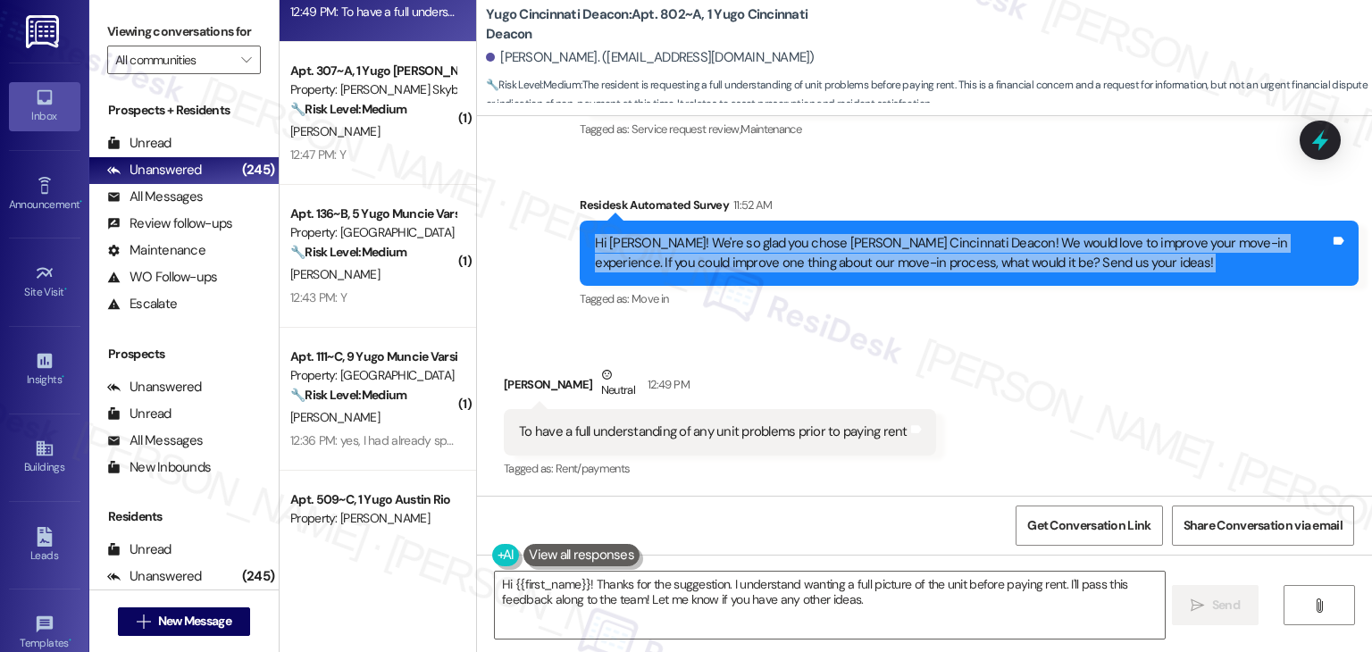
click at [851, 256] on div "Hi [PERSON_NAME]! We're so glad you chose [PERSON_NAME] Cincinnati Deacon! We w…" at bounding box center [962, 253] width 735 height 38
copy div "Hi [PERSON_NAME]! We're so glad you chose [PERSON_NAME] Cincinnati Deacon! We w…"
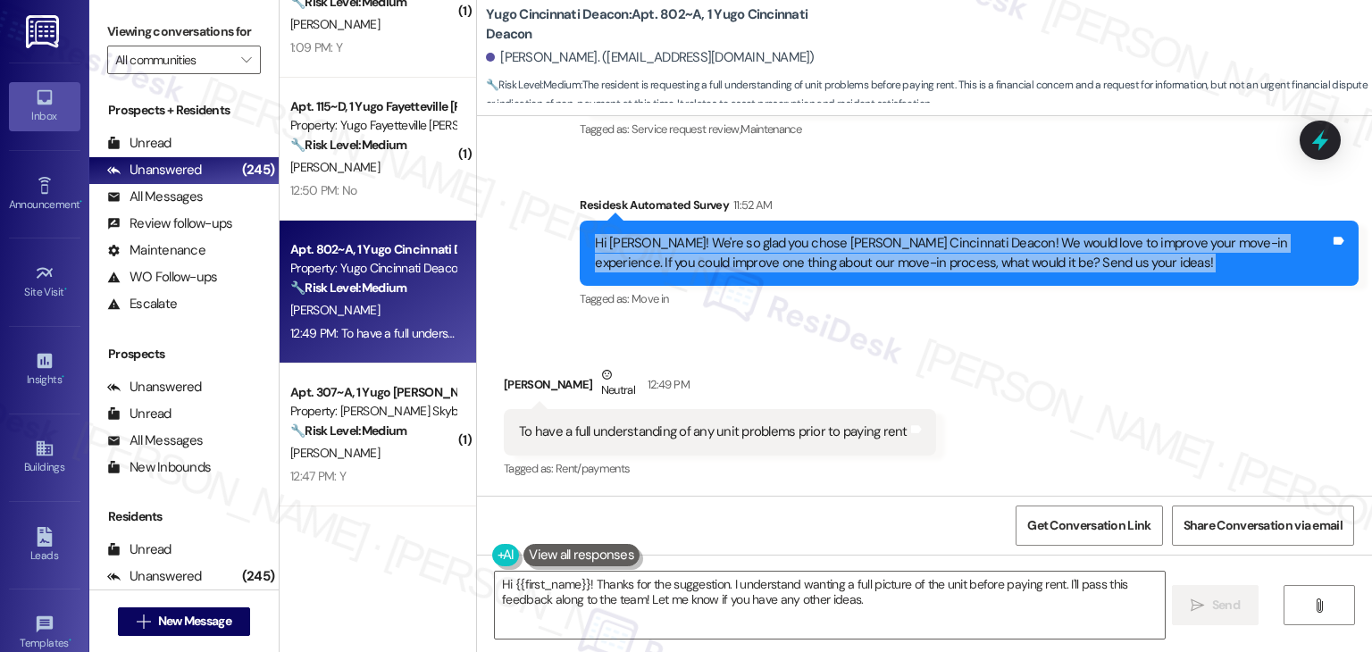
scroll to position [2746, 0]
